Goal: Task Accomplishment & Management: Use online tool/utility

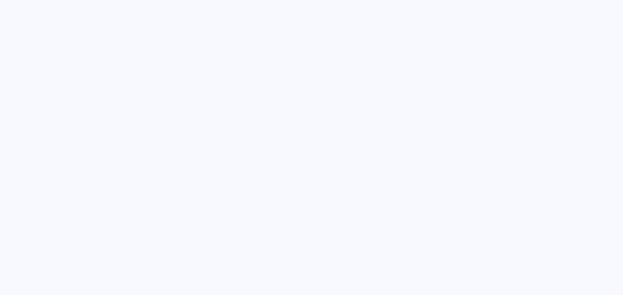
click at [371, 1] on neon-animated-pages "Prosite Website + Landing pages Proof Sistema de seleção e venda de fotos Desig…" at bounding box center [311, 147] width 623 height 295
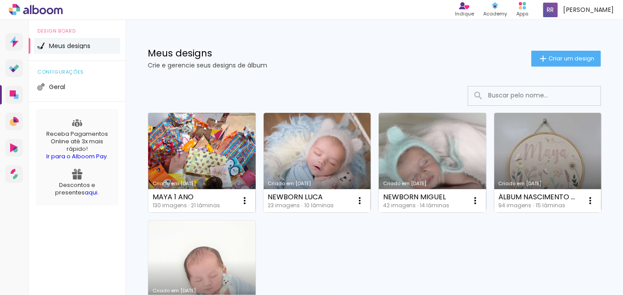
click at [185, 122] on link "Criado em [DATE]" at bounding box center [202, 163] width 108 height 100
